Goal: Task Accomplishment & Management: Manage account settings

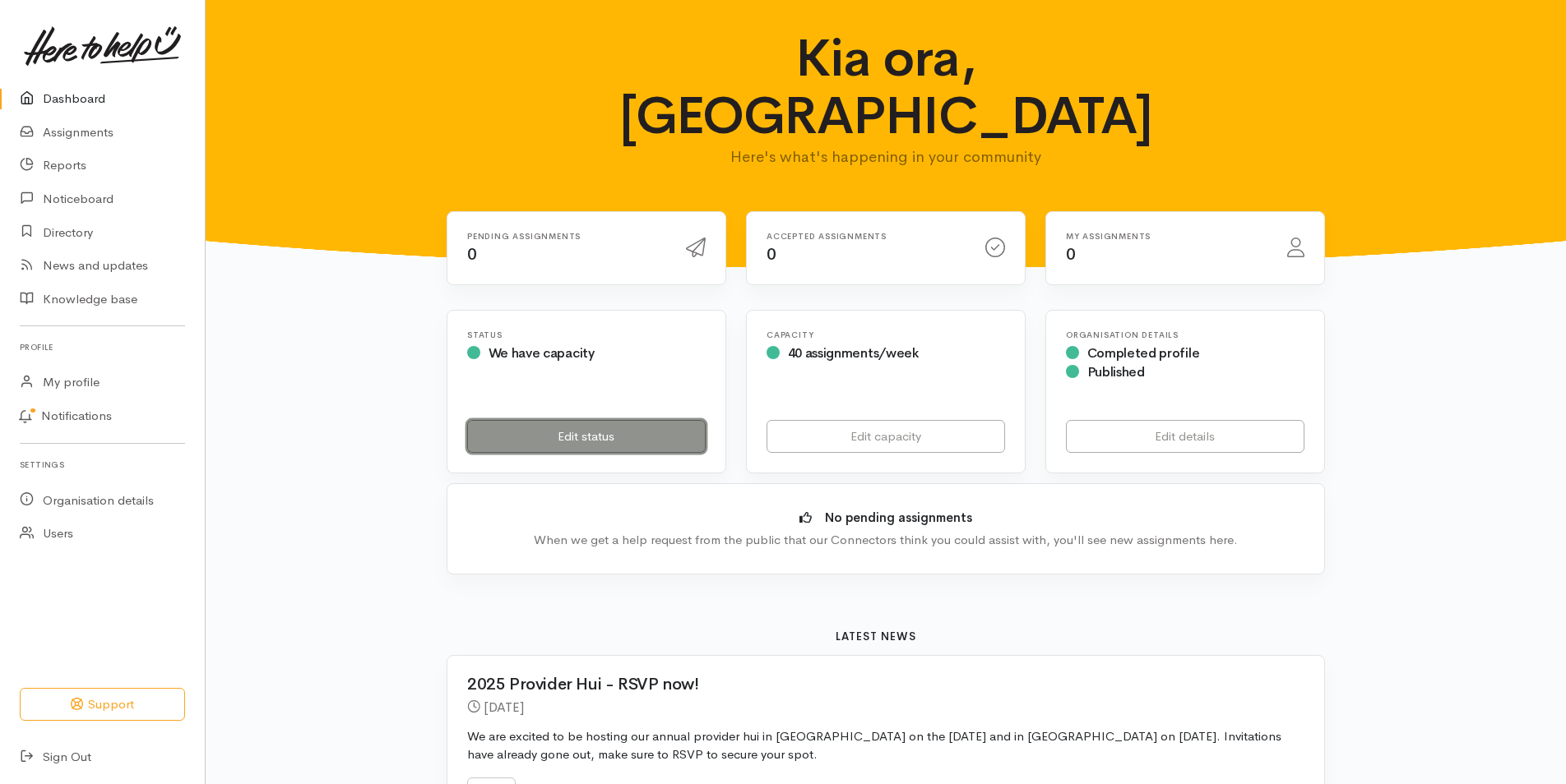
click at [595, 420] on link "Edit status" at bounding box center [586, 436] width 239 height 34
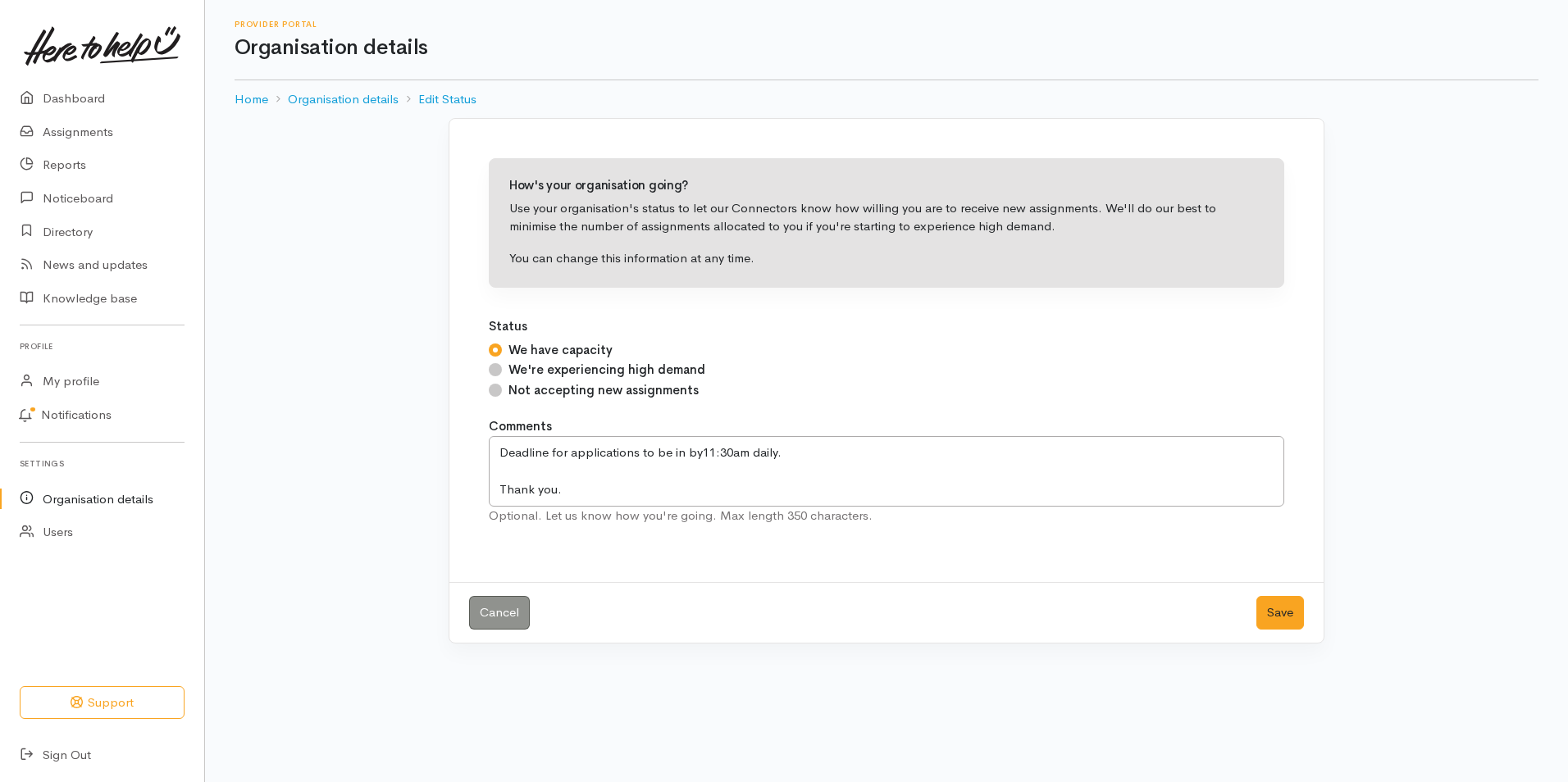
click at [497, 392] on input "Not accepting new assignments" at bounding box center [496, 391] width 14 height 13
radio input "true"
click at [1281, 621] on button "Save" at bounding box center [1280, 612] width 47 height 34
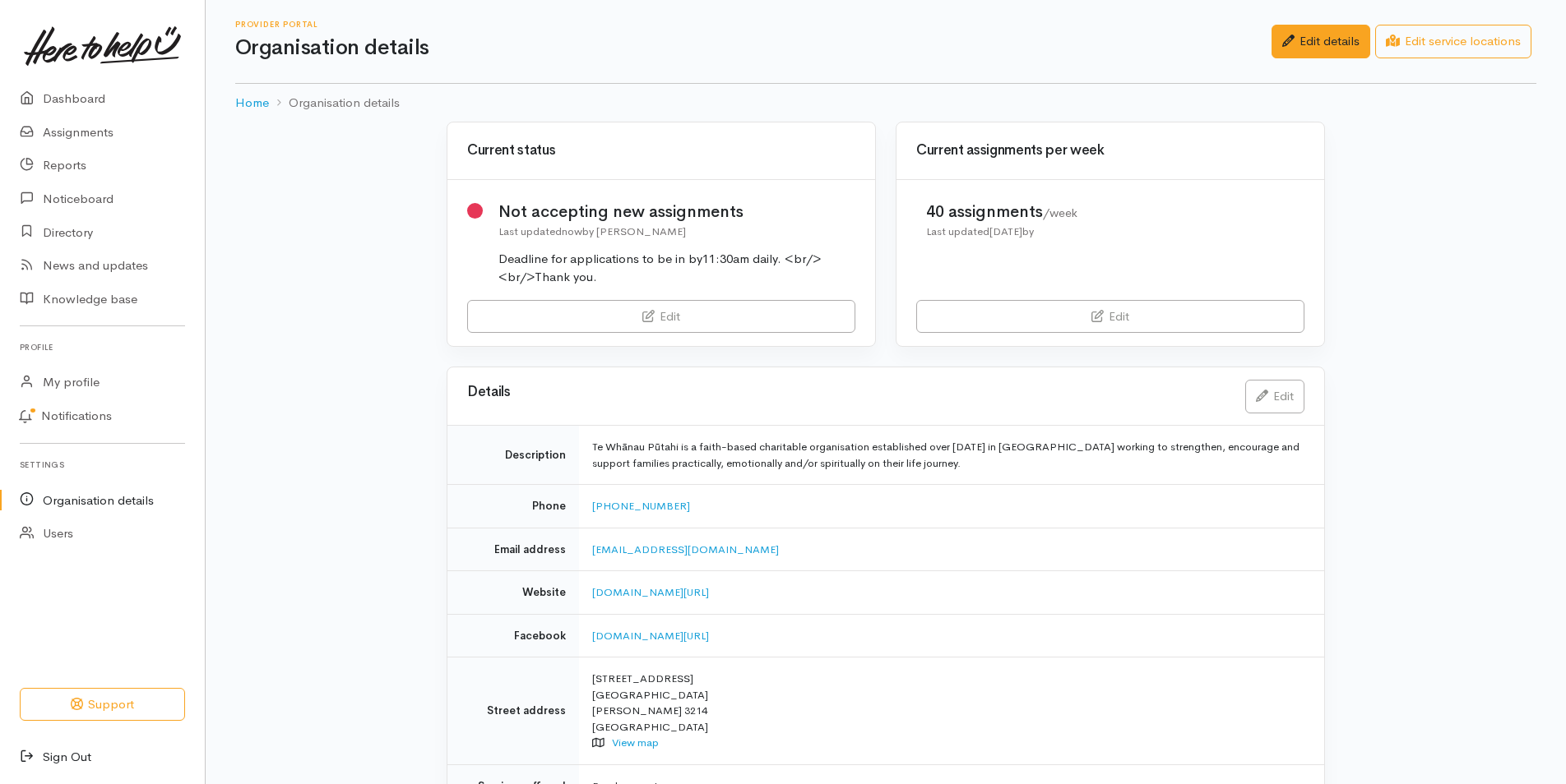
click at [72, 758] on link "Sign Out" at bounding box center [103, 757] width 205 height 34
